Goal: Task Accomplishment & Management: Complete application form

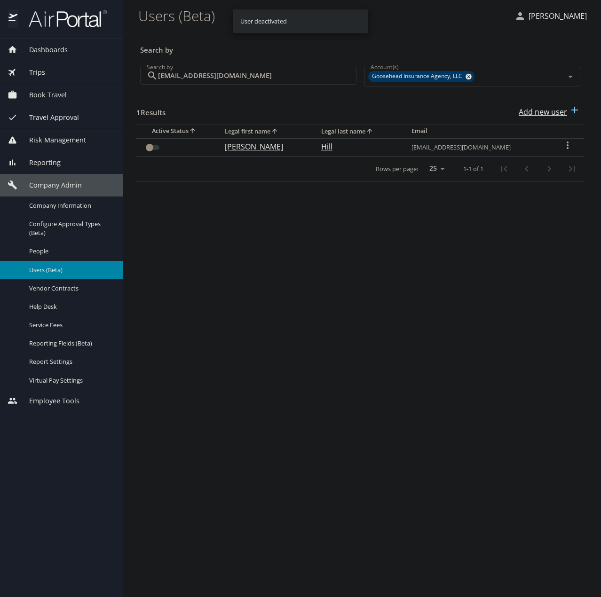
click at [557, 113] on p "Add new user" at bounding box center [543, 111] width 48 height 11
select select "US"
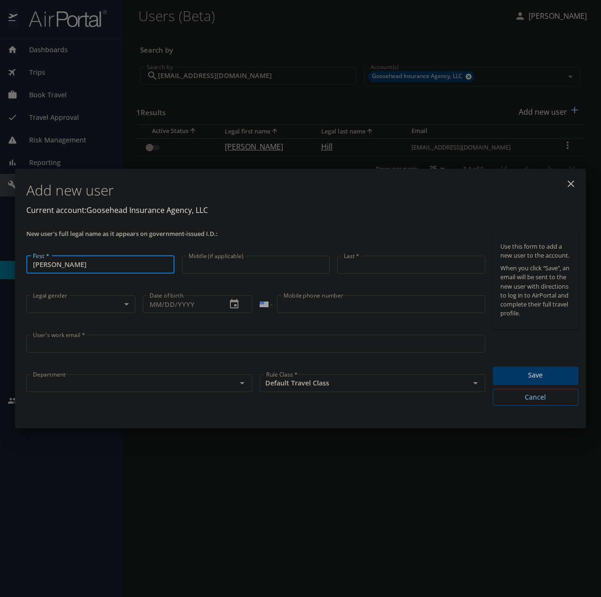
type input "[PERSON_NAME]"
click at [92, 341] on input "User's work email *" at bounding box center [255, 344] width 459 height 18
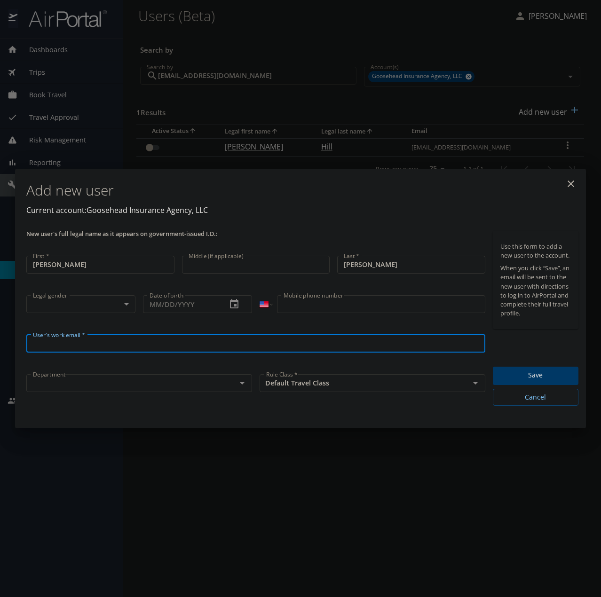
paste input "[PERSON_NAME][EMAIL_ADDRESS][PERSON_NAME][DOMAIN_NAME]"
type input "[PERSON_NAME][EMAIL_ADDRESS][PERSON_NAME][DOMAIN_NAME]"
click at [77, 383] on input "text" at bounding box center [125, 383] width 192 height 12
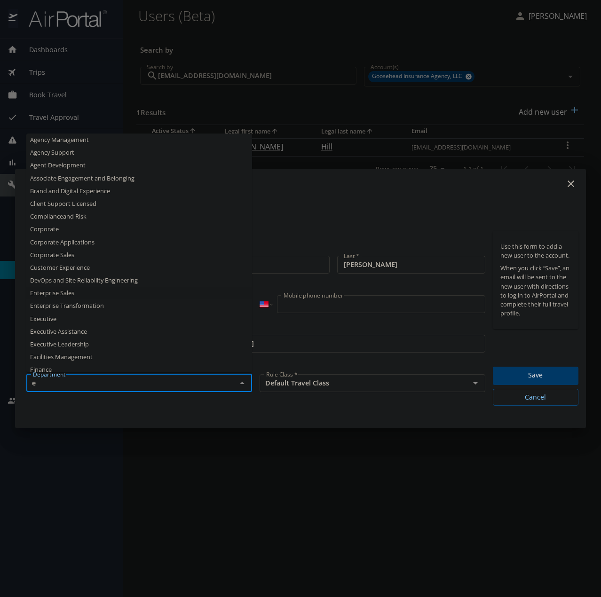
click at [58, 294] on li "Enterprise Sales" at bounding box center [139, 293] width 226 height 13
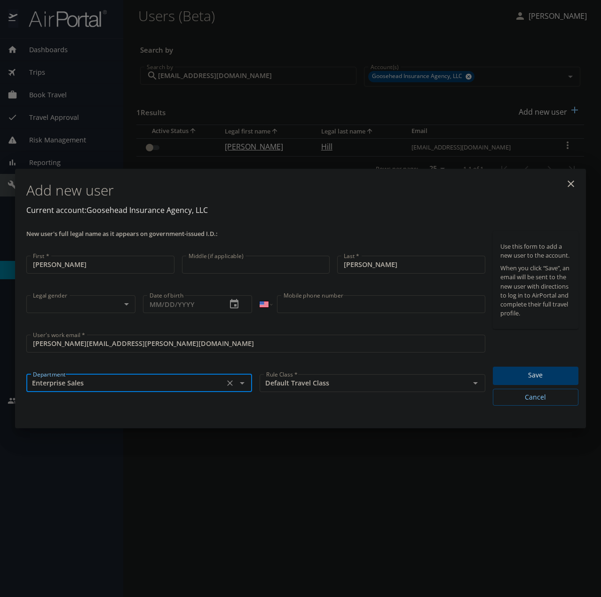
type input "Enterprise Sales"
click at [66, 303] on body "Dashboards AirPortal 360™ Manager My Travel Dashboard Trips Airtinerary® Lookup…" at bounding box center [300, 298] width 601 height 597
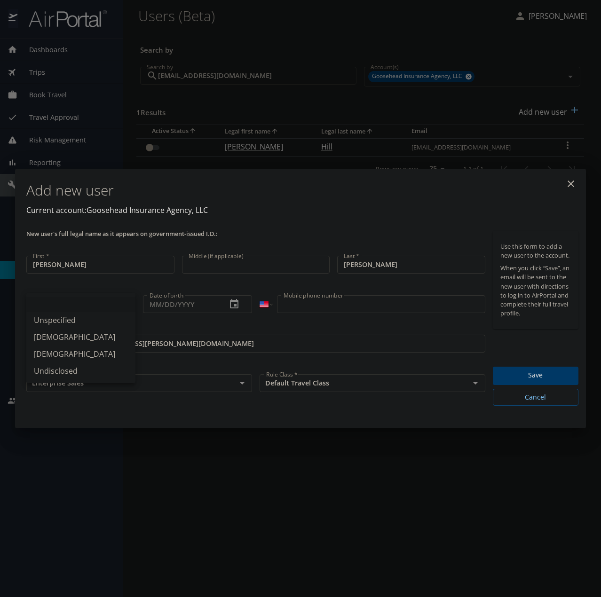
click at [63, 366] on li "Undisclosed" at bounding box center [80, 371] width 109 height 17
type input "Undisclosed"
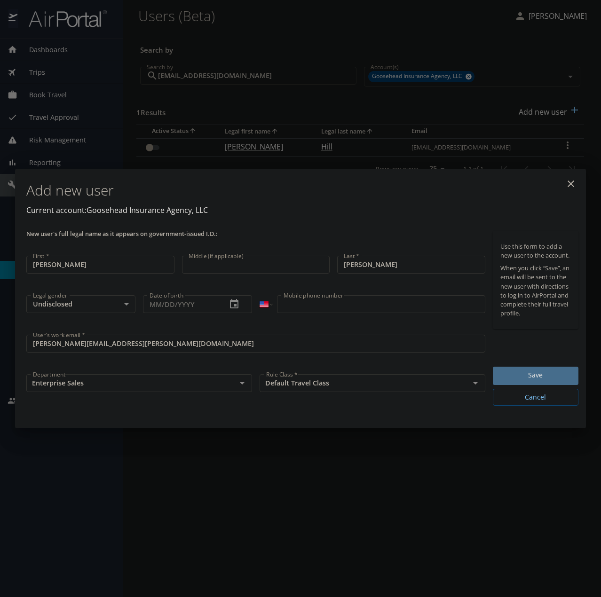
click at [537, 376] on span "Save" at bounding box center [535, 376] width 71 height 12
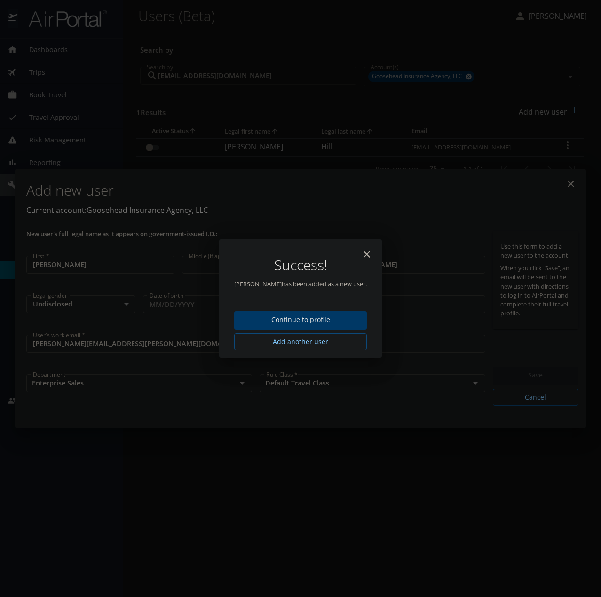
click at [364, 252] on icon "close" at bounding box center [367, 254] width 7 height 7
type input "[DATE]"
